Goal: Task Accomplishment & Management: Manage account settings

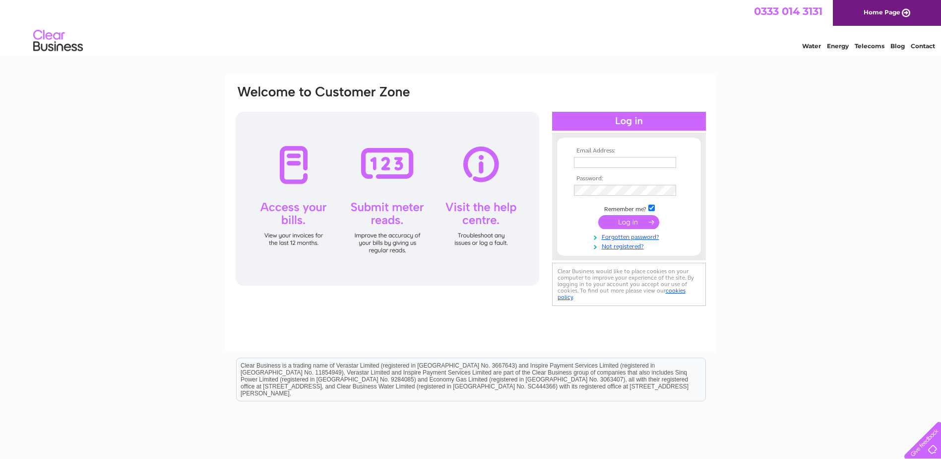
type input "[EMAIL_ADDRESS][DOMAIN_NAME]"
click at [643, 222] on input "submit" at bounding box center [628, 222] width 61 height 14
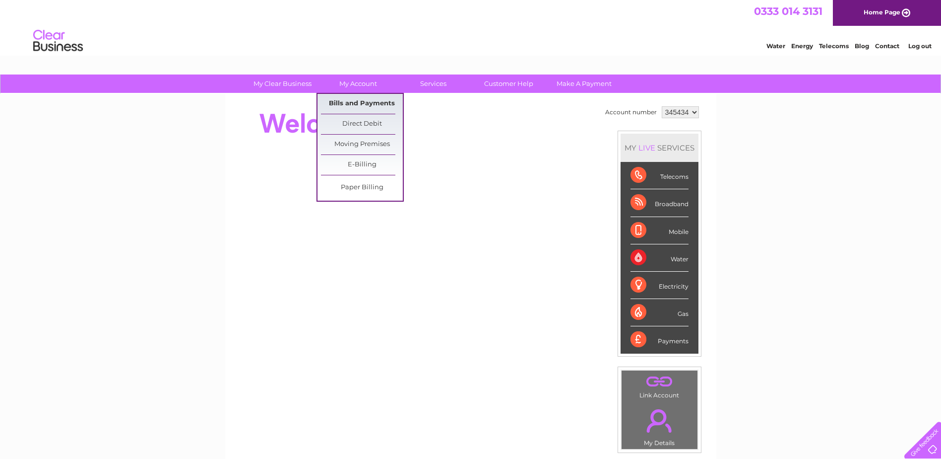
click at [342, 103] on link "Bills and Payments" at bounding box center [362, 104] width 82 height 20
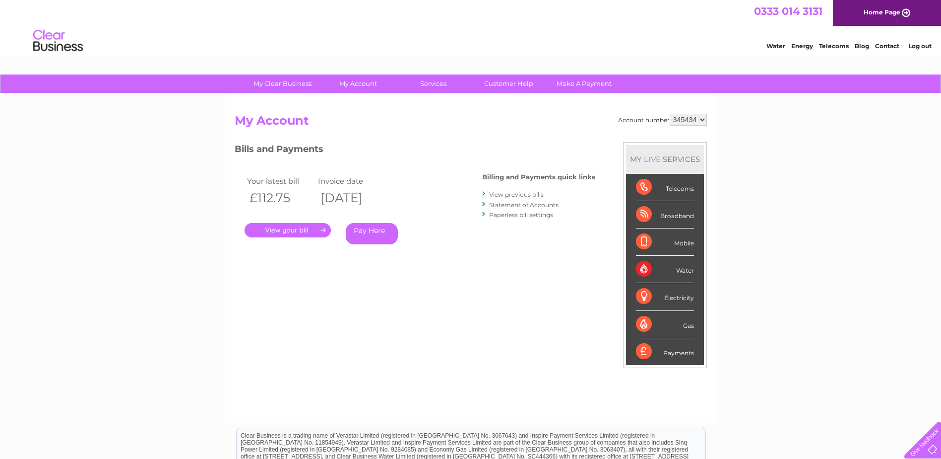
click at [288, 232] on link "." at bounding box center [288, 230] width 86 height 14
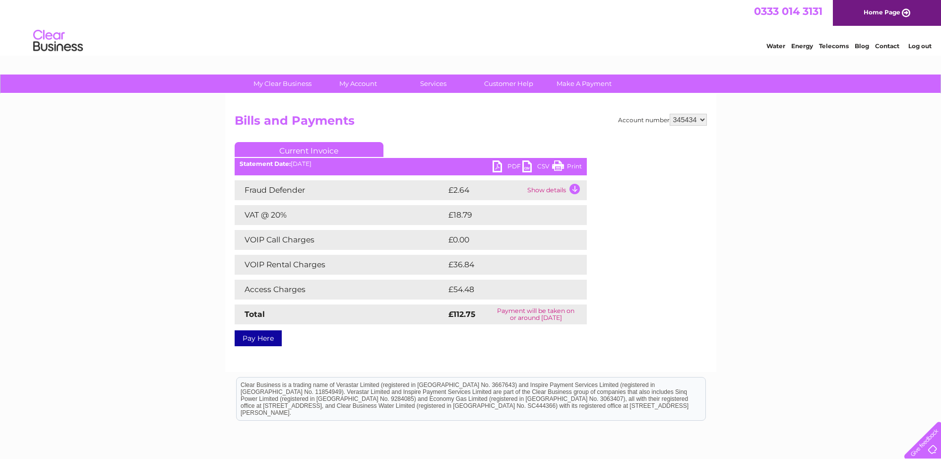
click at [499, 166] on link "PDF" at bounding box center [508, 167] width 30 height 14
